Goal: Information Seeking & Learning: Find specific fact

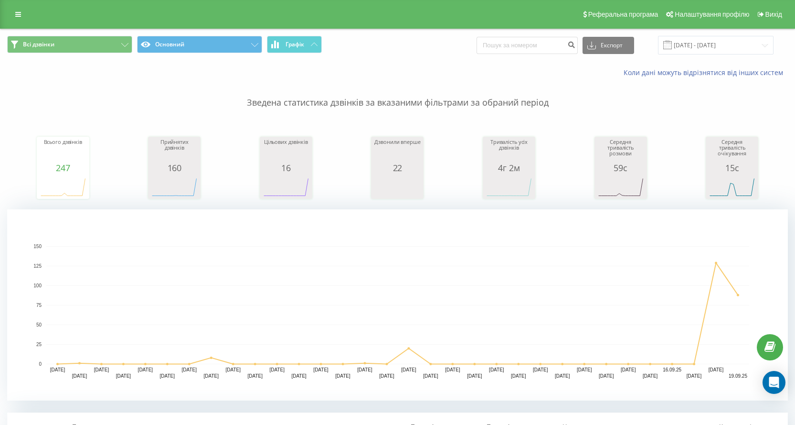
scroll to position [239, 0]
click at [778, 46] on div "Всі дзвінки Основний Графік Експорт .csv .xls .xlsx [DATE] - [DATE]" at bounding box center [397, 45] width 781 height 19
click at [769, 46] on input "[DATE] - [DATE]" at bounding box center [716, 45] width 116 height 19
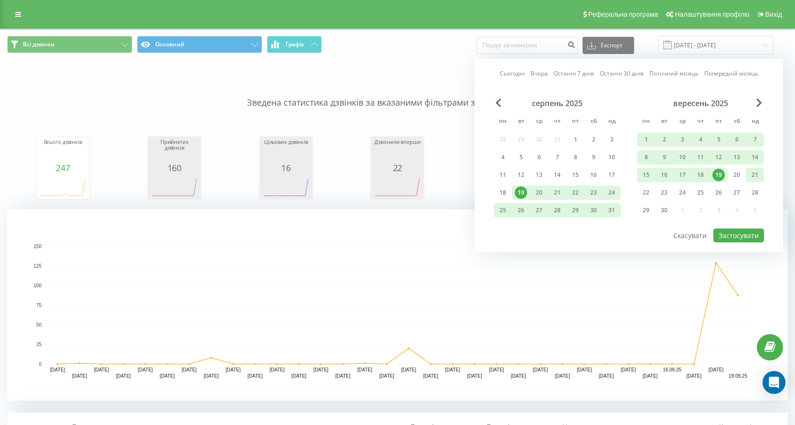
click at [753, 178] on div "21" at bounding box center [755, 175] width 12 height 12
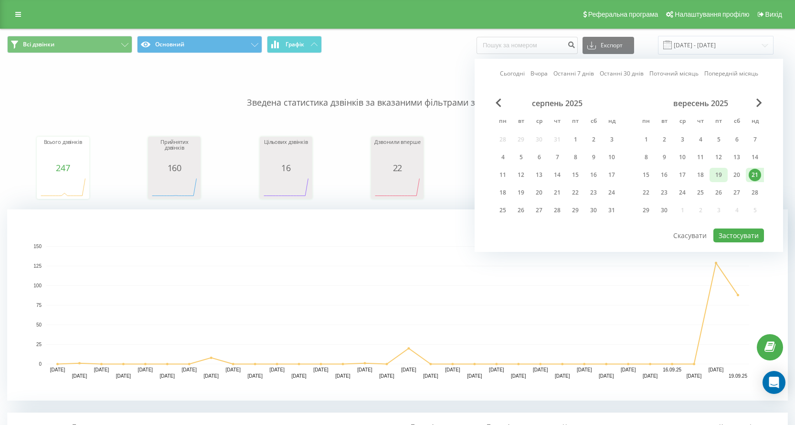
click at [720, 179] on div "19" at bounding box center [719, 175] width 12 height 12
click at [740, 236] on button "Застосувати" at bounding box center [739, 235] width 51 height 14
type input "[DATE] - [DATE]"
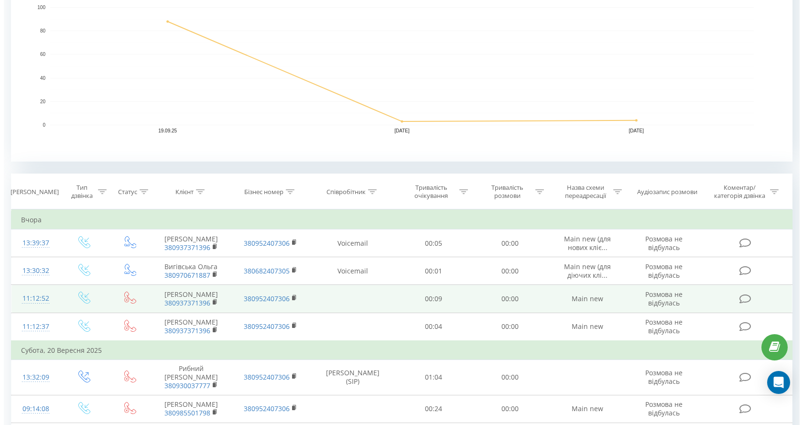
scroll to position [334, 0]
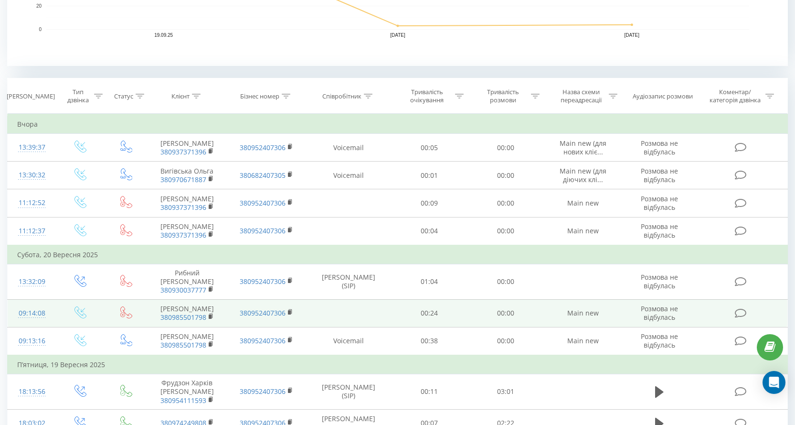
click at [739, 318] on icon at bounding box center [741, 313] width 12 height 10
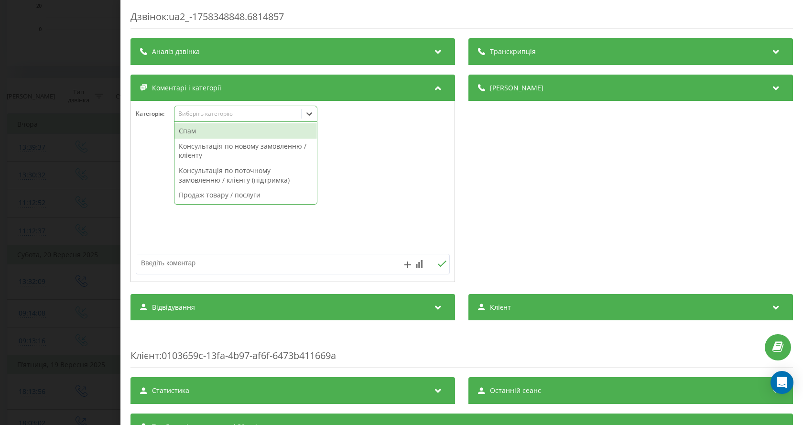
click at [308, 114] on icon at bounding box center [309, 113] width 6 height 3
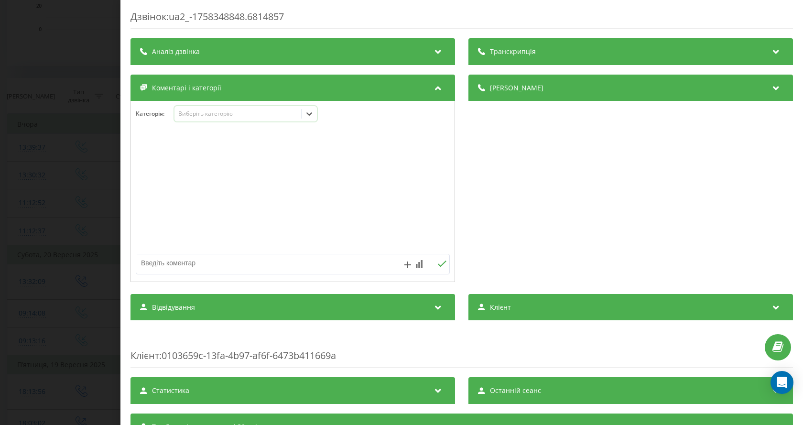
click at [268, 268] on textarea at bounding box center [261, 262] width 250 height 17
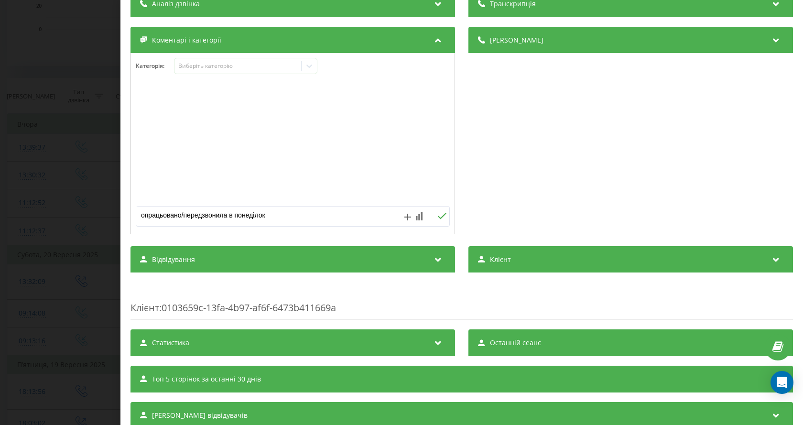
type textarea "опрацьовано/передзвонила в понеділок"
click at [437, 210] on div "опрацьовано/передзвонила в понеділок" at bounding box center [293, 216] width 314 height 21
click at [444, 218] on button at bounding box center [441, 216] width 15 height 8
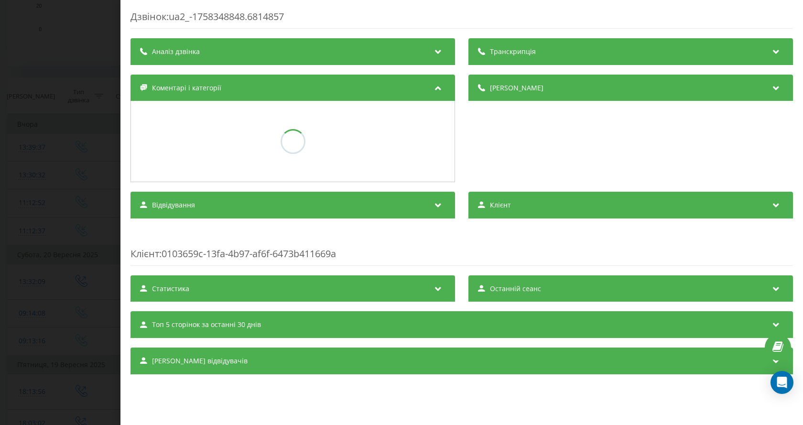
scroll to position [0, 0]
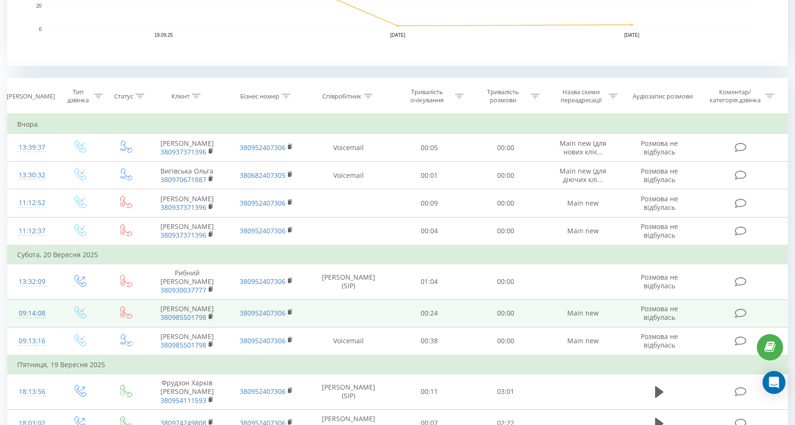
click at [741, 318] on icon at bounding box center [741, 313] width 12 height 10
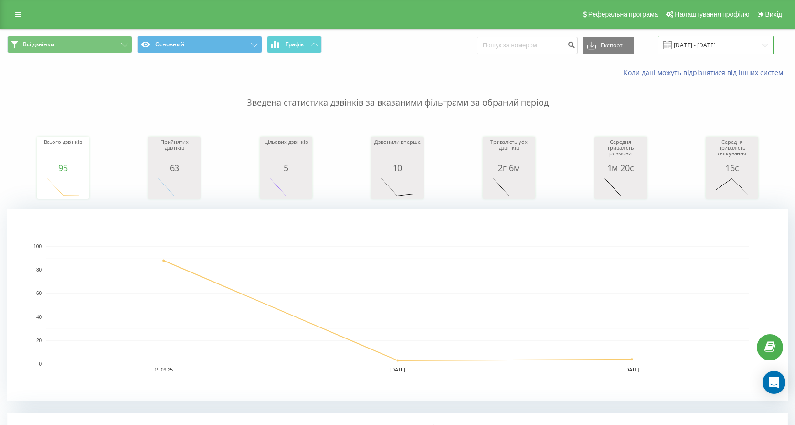
click at [760, 51] on input "[DATE] - [DATE]" at bounding box center [716, 45] width 116 height 19
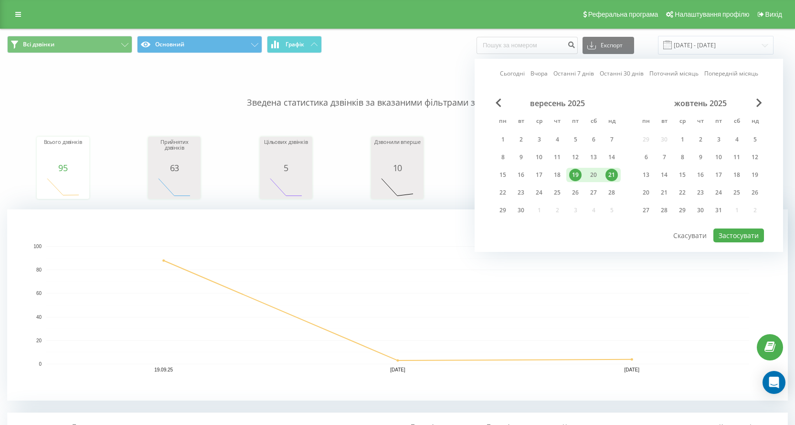
click at [611, 180] on div "21" at bounding box center [612, 175] width 12 height 12
click at [743, 234] on button "Застосувати" at bounding box center [739, 235] width 51 height 14
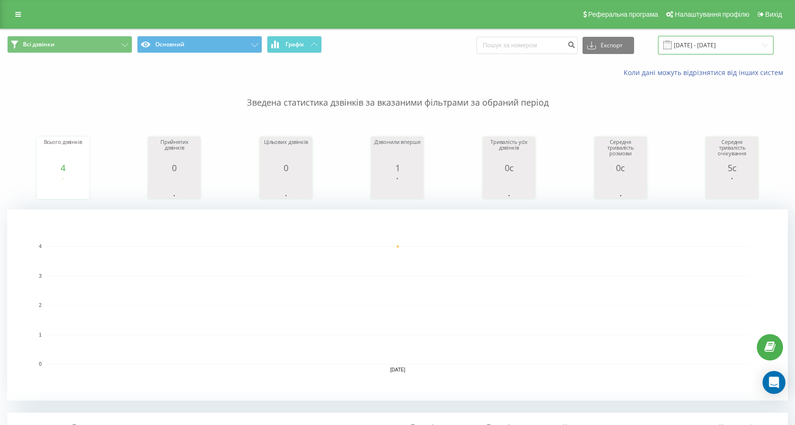
click at [772, 54] on input "[DATE] - [DATE]" at bounding box center [716, 45] width 116 height 19
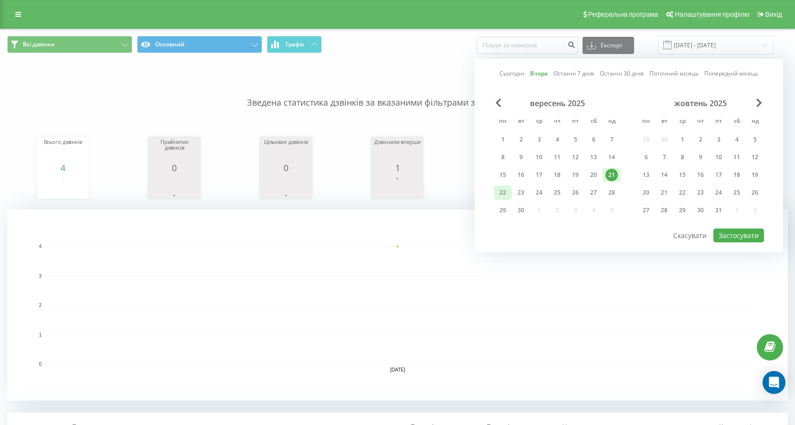
click at [503, 191] on div "22" at bounding box center [503, 192] width 12 height 12
click at [738, 240] on button "Застосувати" at bounding box center [739, 235] width 51 height 14
type input "[DATE] - [DATE]"
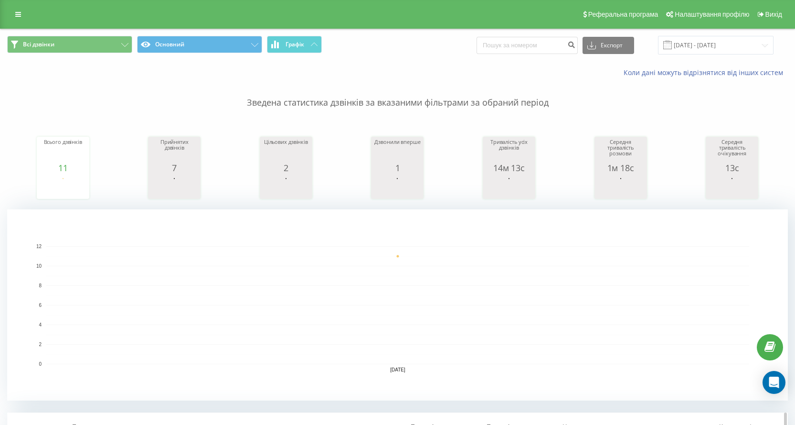
scroll to position [191, 0]
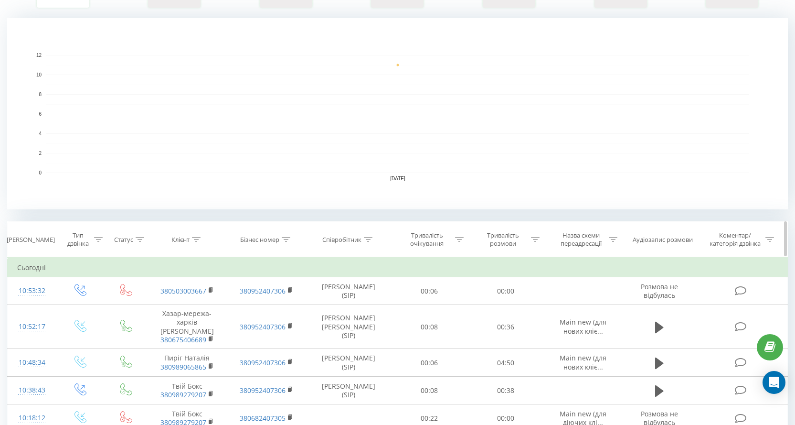
click at [371, 241] on icon at bounding box center [368, 239] width 9 height 5
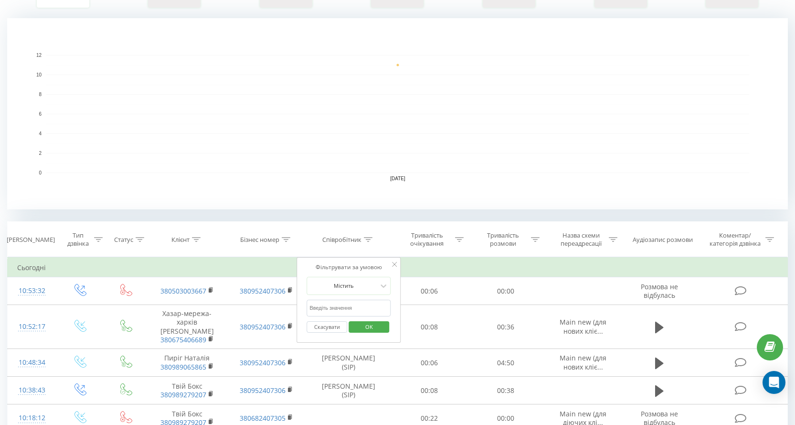
click at [357, 305] on input "text" at bounding box center [349, 308] width 84 height 17
type input "[PERSON_NAME]"
click at [365, 327] on span "OK" at bounding box center [369, 326] width 27 height 15
